Goal: Browse casually

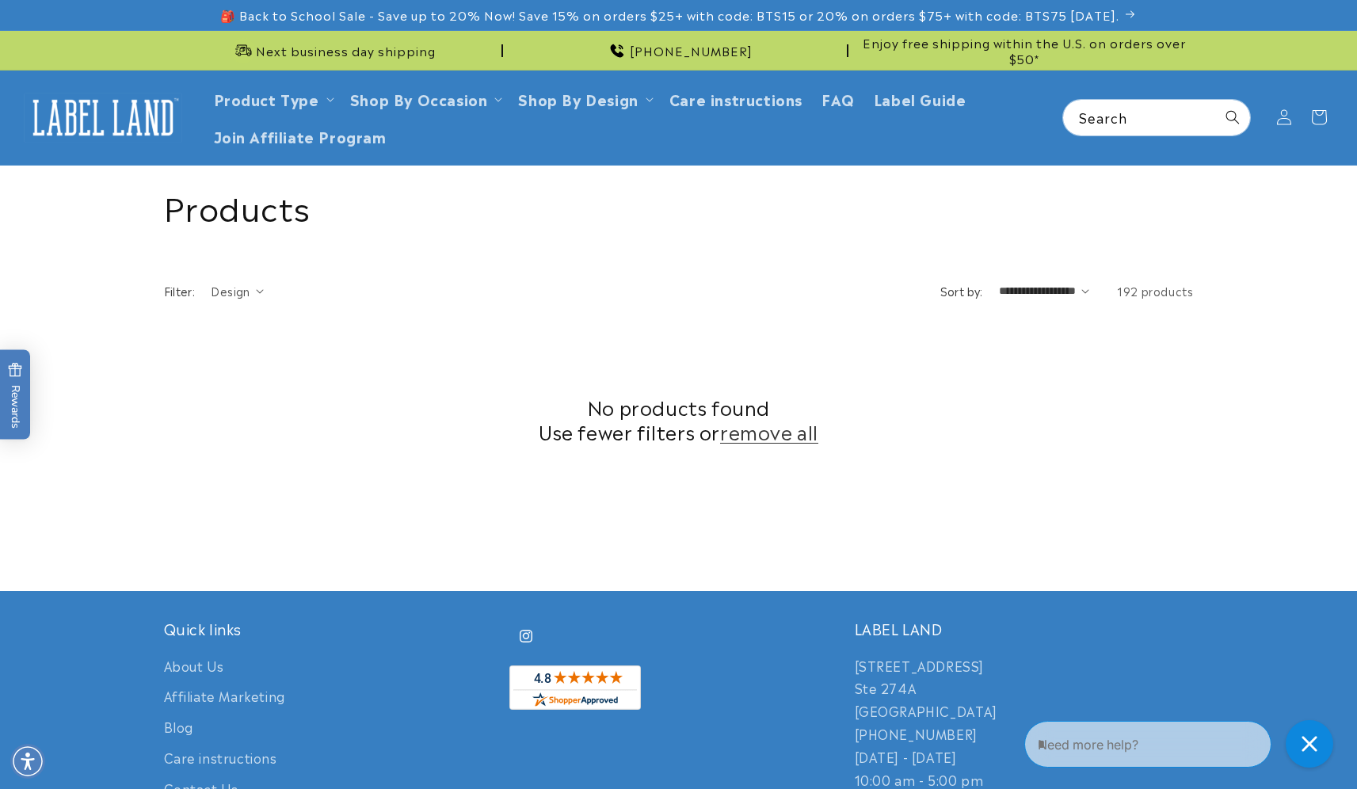
scroll to position [429, 0]
